Goal: Information Seeking & Learning: Learn about a topic

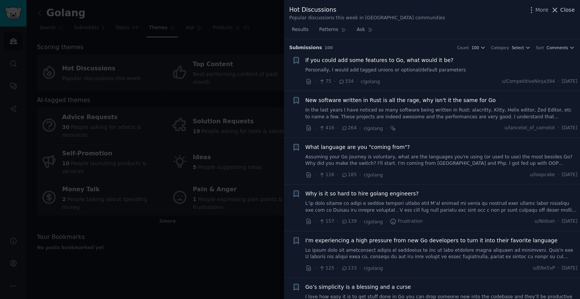
scroll to position [623, 0]
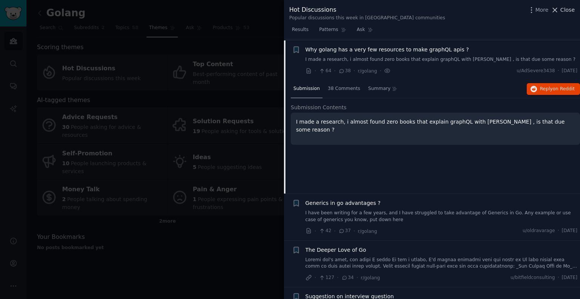
click at [569, 8] on span "Close" at bounding box center [567, 10] width 14 height 8
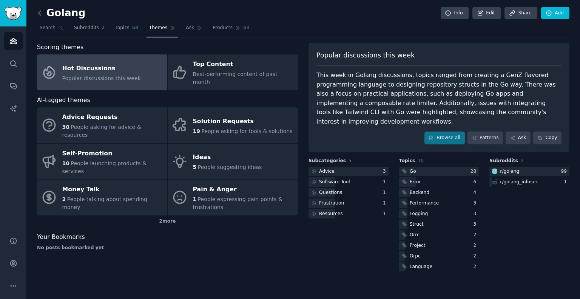
click at [40, 14] on icon at bounding box center [40, 13] width 8 height 8
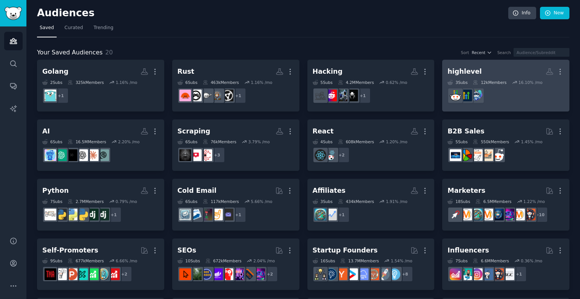
click at [460, 77] on h2 "highlevel More" at bounding box center [505, 71] width 117 height 13
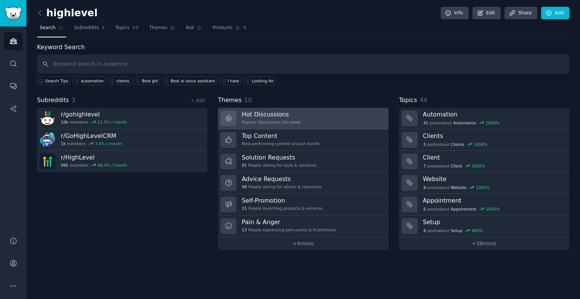
click at [261, 116] on h3 "Hot Discussions" at bounding box center [271, 114] width 59 height 8
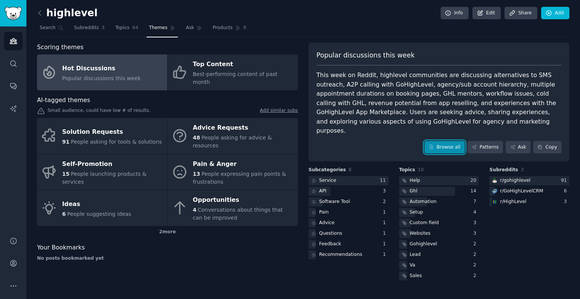
click at [446, 141] on link "Browse all" at bounding box center [444, 147] width 40 height 13
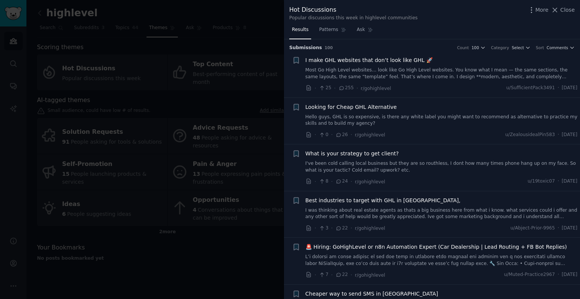
click at [377, 106] on span "Looking for Cheap GHL Alternative" at bounding box center [350, 107] width 91 height 8
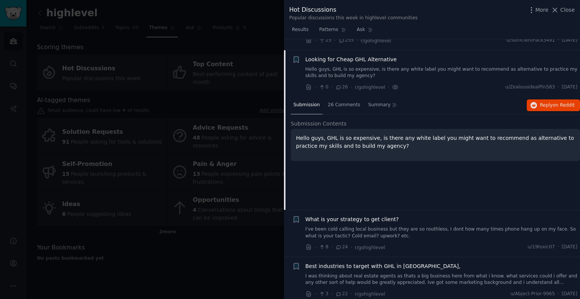
scroll to position [58, 0]
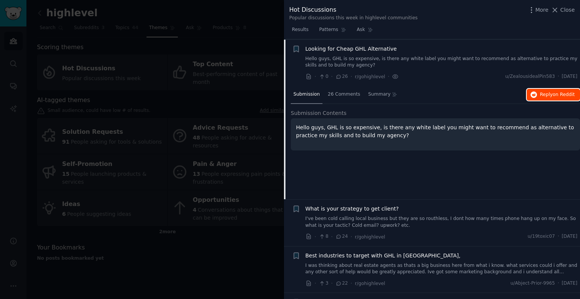
click at [551, 92] on span "Reply on Reddit" at bounding box center [557, 94] width 35 height 7
